Goal: Navigation & Orientation: Find specific page/section

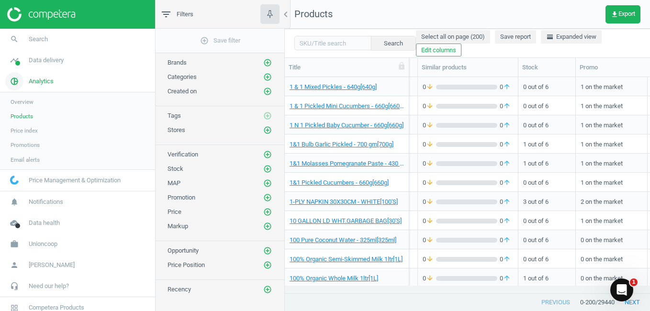
scroll to position [0, 307]
click at [51, 84] on span "Analytics" at bounding box center [41, 81] width 25 height 9
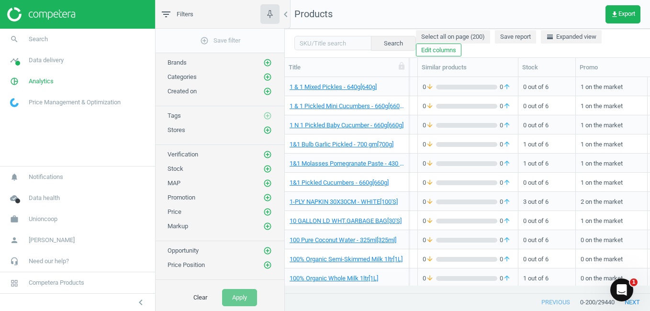
click at [76, 109] on link "Price Management & Optimization" at bounding box center [77, 102] width 155 height 21
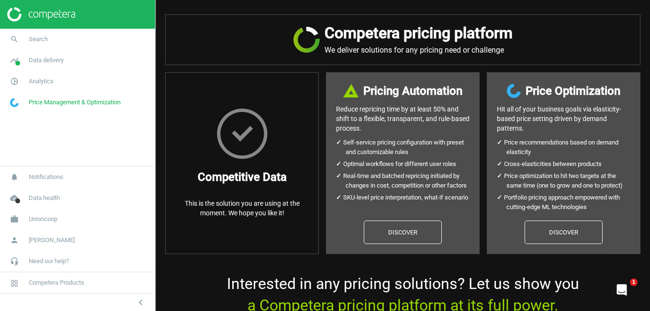
click at [47, 102] on span "Price Management & Optimization" at bounding box center [75, 102] width 92 height 9
click at [11, 83] on icon "pie_chart_outlined" at bounding box center [14, 81] width 18 height 18
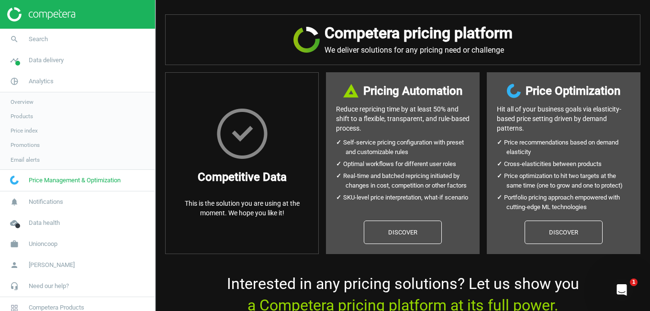
click at [22, 102] on span "Overview" at bounding box center [22, 102] width 23 height 8
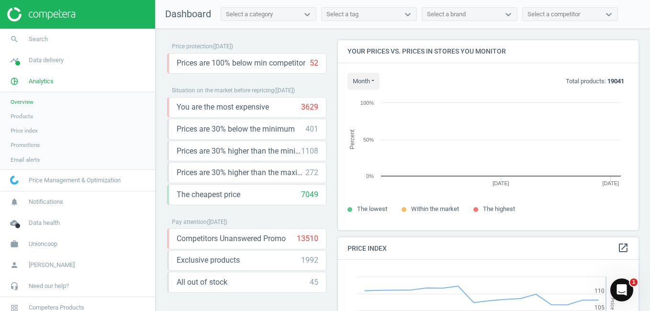
scroll to position [235, 308]
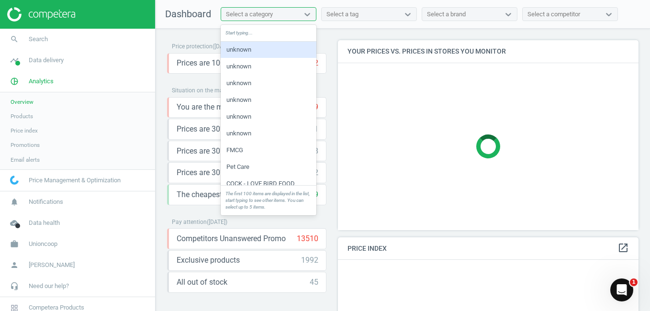
click at [295, 12] on div "Select a category" at bounding box center [259, 14] width 77 height 12
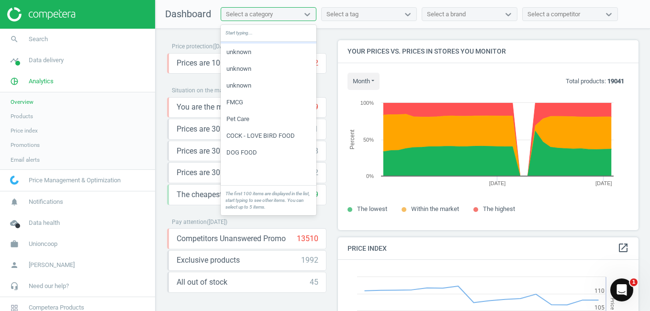
scroll to position [0, 0]
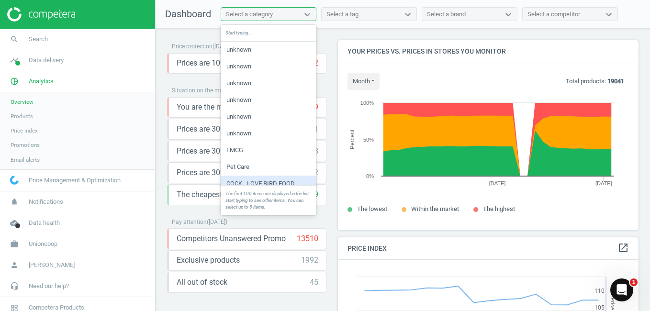
click at [262, 303] on div "Price protection ( [DATE] ) Prices are 100% below min competitor 52 keyboard_ar…" at bounding box center [246, 176] width 171 height 273
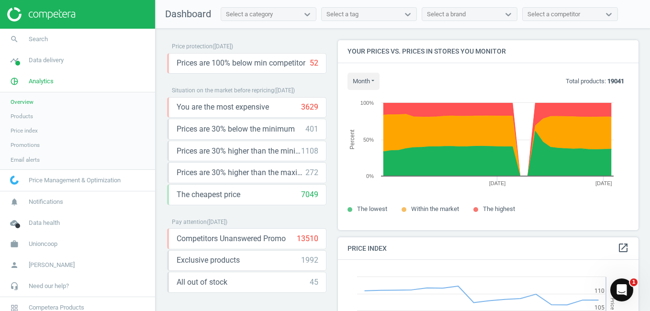
scroll to position [96, 0]
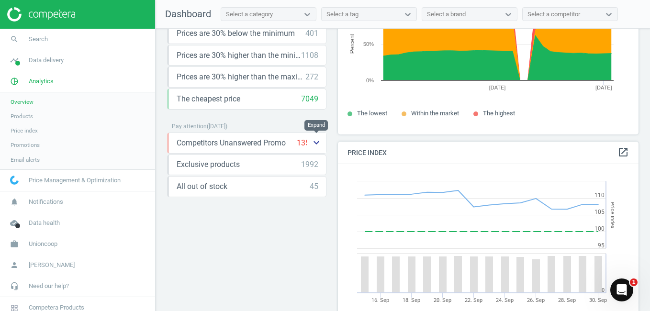
click at [311, 142] on icon "keyboard_arrow_down" at bounding box center [315, 142] width 11 height 11
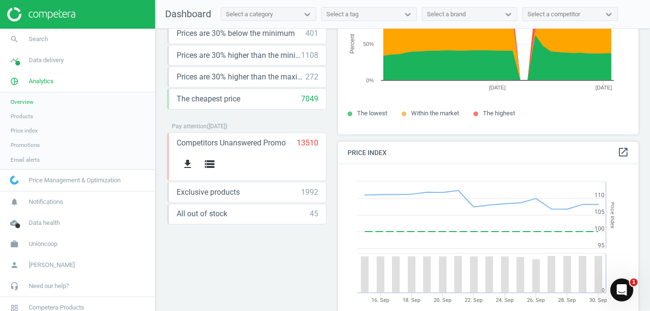
click at [241, 247] on div "Price protection ( [DATE] ) Prices are 100% below min competitor 52 keyboard_ar…" at bounding box center [402, 172] width 494 height 287
click at [206, 164] on icon "storage" at bounding box center [209, 163] width 11 height 11
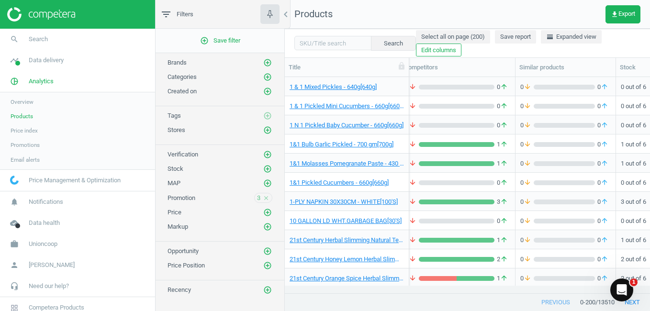
scroll to position [0, 209]
click at [450, 74] on div "Competitors" at bounding box center [457, 67] width 115 height 19
click at [437, 74] on div "Competitors" at bounding box center [457, 67] width 115 height 19
click at [564, 37] on span "horizontal_split Expanded view" at bounding box center [571, 37] width 50 height 9
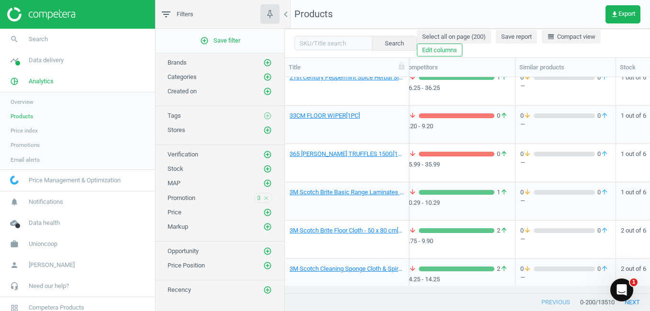
scroll to position [526, 0]
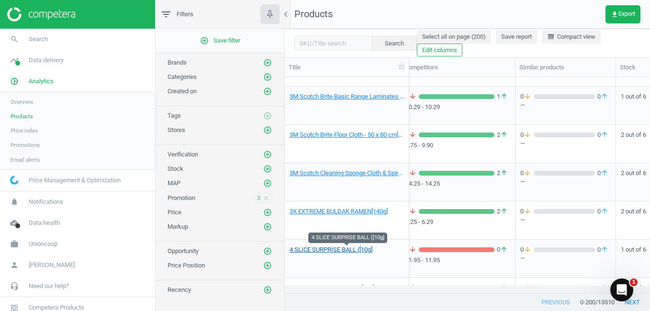
click at [323, 249] on link "4 SLICE SURPRISE BALL ([10g]" at bounding box center [330, 249] width 83 height 9
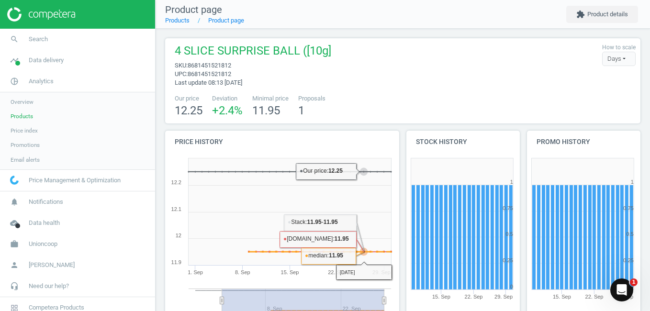
scroll to position [191, 0]
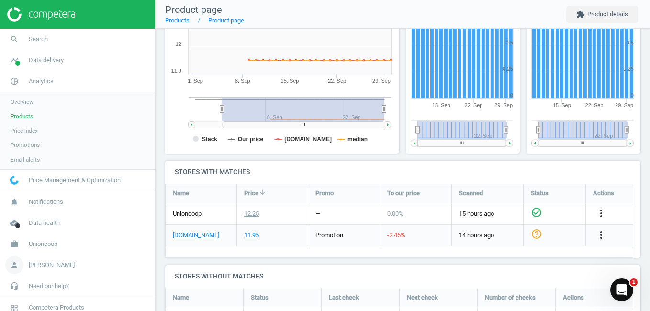
drag, startPoint x: 49, startPoint y: 264, endPoint x: 59, endPoint y: 266, distance: 9.8
click at [50, 266] on span "[PERSON_NAME]" at bounding box center [52, 265] width 46 height 9
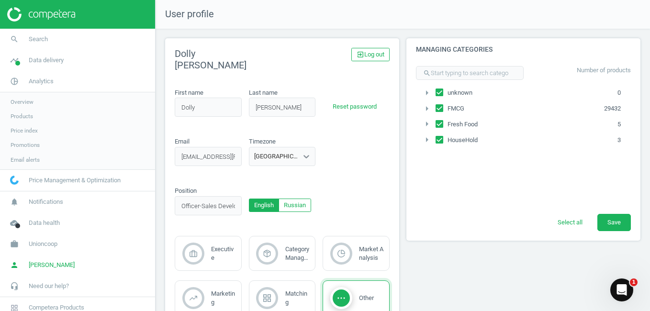
click at [78, 180] on span "Price Management & Optimization" at bounding box center [75, 180] width 92 height 9
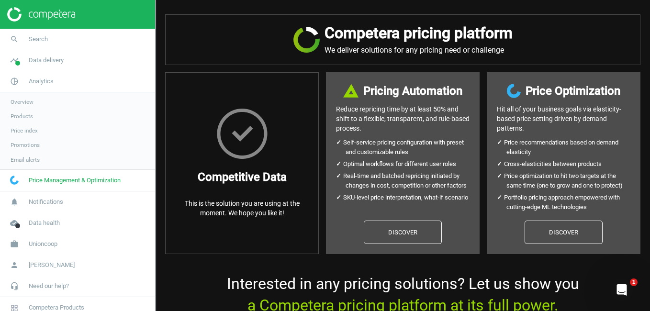
drag, startPoint x: 24, startPoint y: 103, endPoint x: 64, endPoint y: 75, distance: 48.6
click at [24, 103] on span "Overview" at bounding box center [22, 102] width 23 height 8
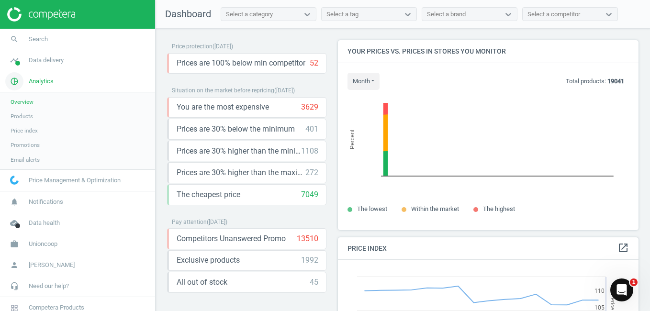
scroll to position [235, 308]
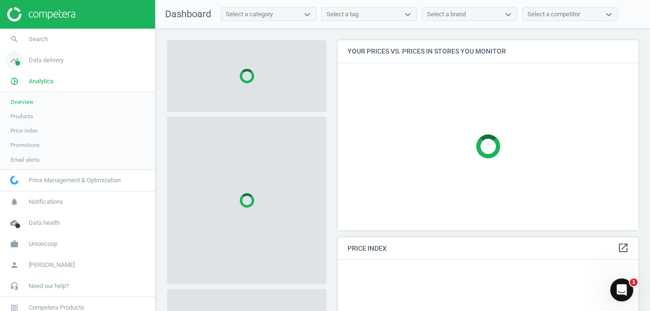
click at [47, 59] on span "Data delivery" at bounding box center [46, 60] width 35 height 9
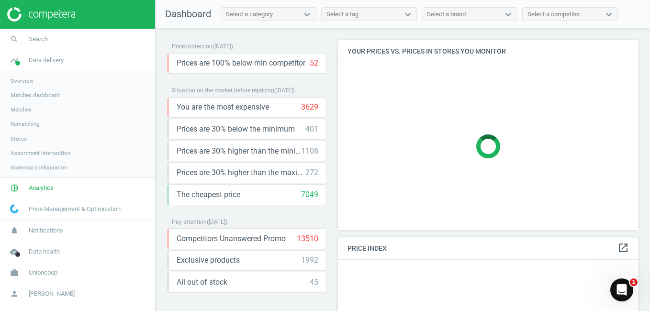
click at [35, 92] on span "Matches dashboard" at bounding box center [35, 95] width 49 height 8
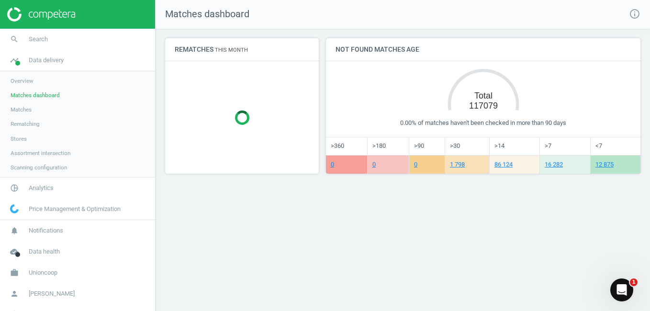
click at [28, 112] on span "Matches" at bounding box center [21, 110] width 21 height 8
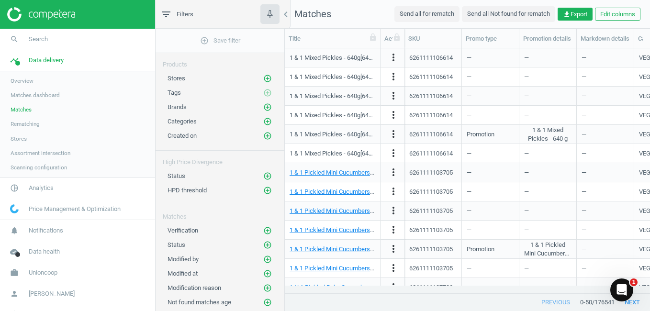
click at [31, 126] on span "Rematching" at bounding box center [25, 124] width 29 height 8
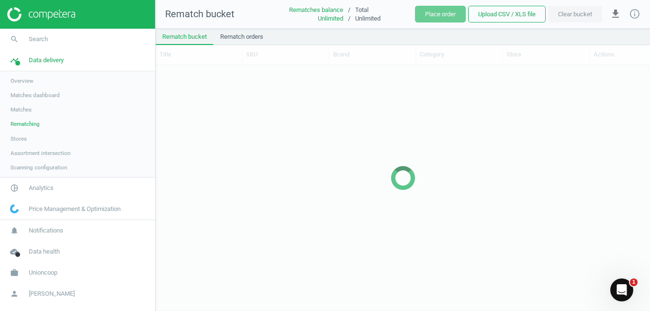
scroll to position [231, 487]
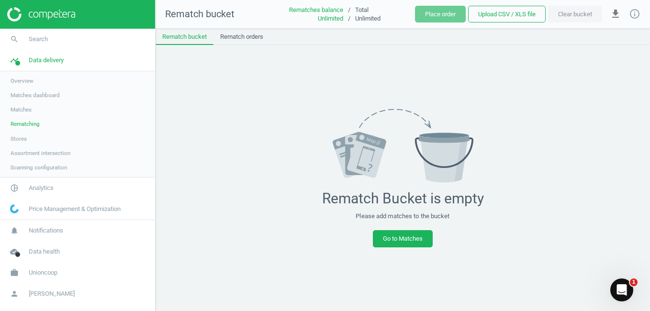
click at [23, 137] on span "Stores" at bounding box center [19, 139] width 16 height 8
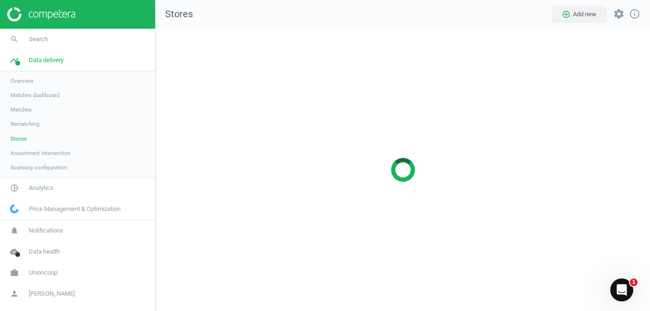
scroll to position [297, 509]
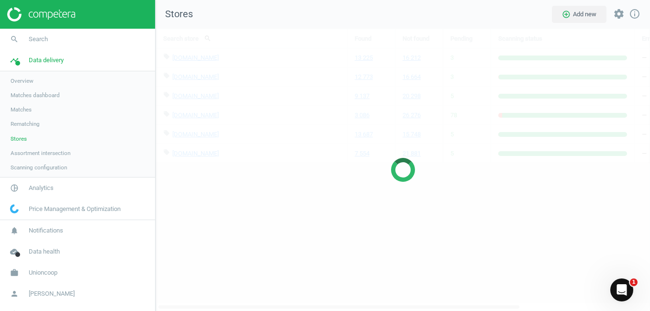
click at [64, 155] on span "Assortment intersection" at bounding box center [41, 153] width 60 height 8
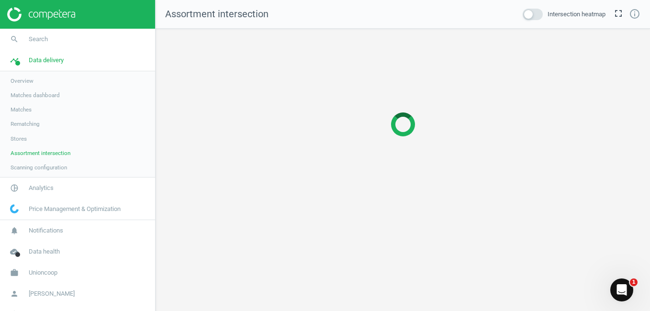
click at [45, 98] on span "Matches dashboard" at bounding box center [35, 95] width 49 height 8
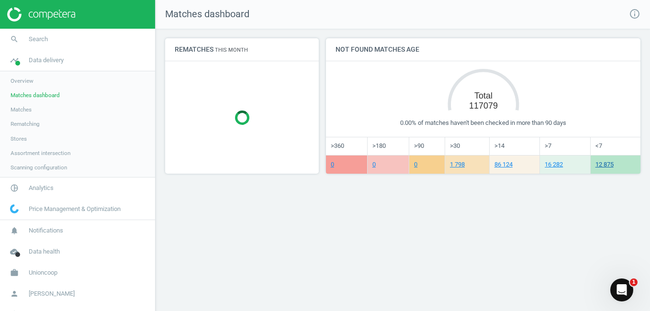
click at [609, 166] on link "12 875" at bounding box center [604, 164] width 18 height 7
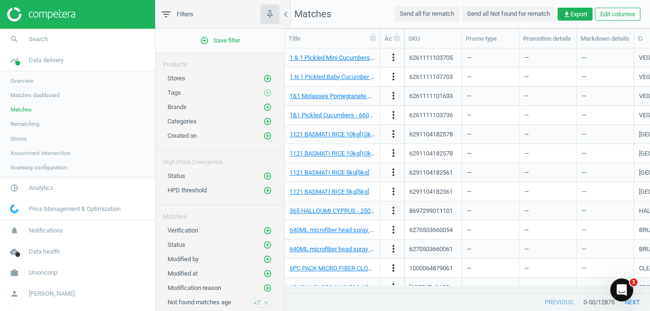
click at [94, 209] on span "Price Management & Optimization" at bounding box center [75, 209] width 92 height 9
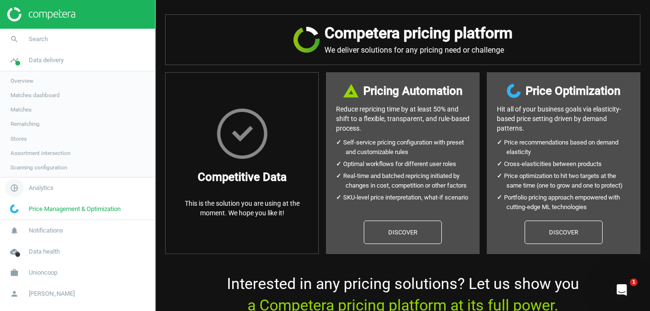
click at [51, 189] on span "Analytics" at bounding box center [41, 188] width 25 height 9
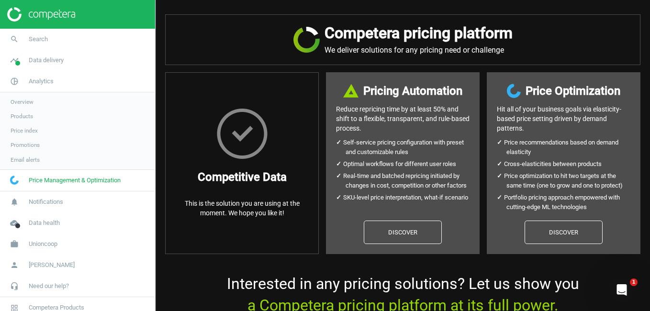
click at [36, 149] on span "Promotions" at bounding box center [25, 145] width 29 height 8
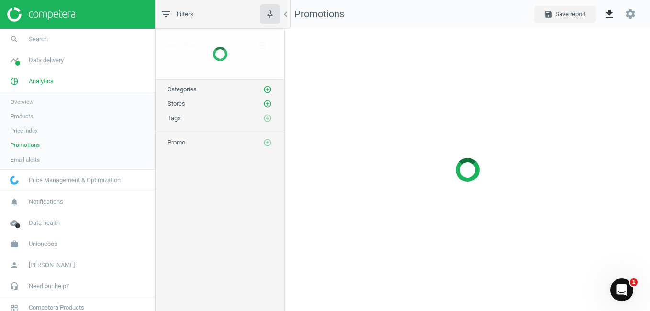
scroll to position [297, 380]
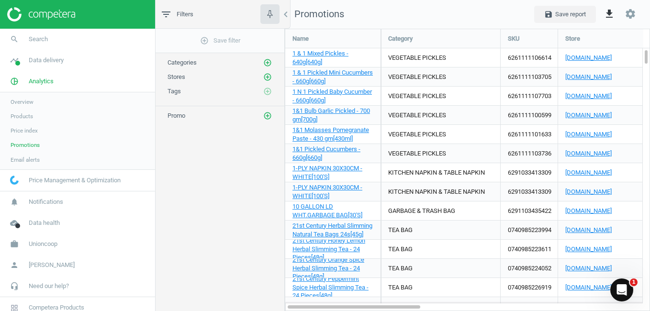
click at [28, 117] on span "Products" at bounding box center [22, 116] width 22 height 8
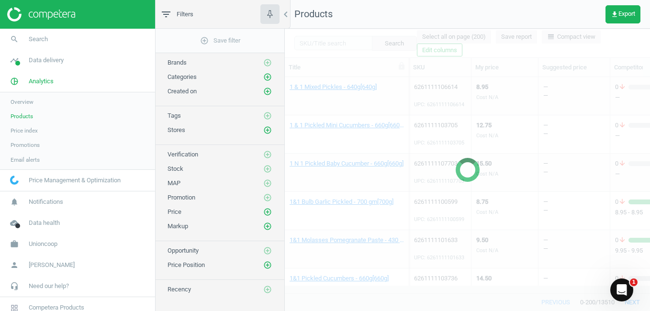
scroll to position [518, 0]
